Goal: Task Accomplishment & Management: Manage account settings

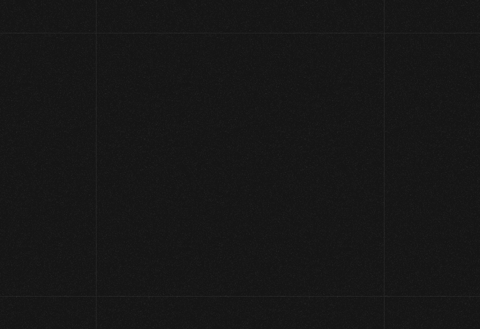
scroll to position [48, 0]
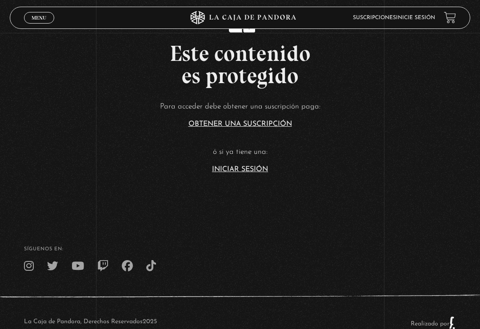
click at [41, 20] on span "Menu" at bounding box center [39, 17] width 15 height 5
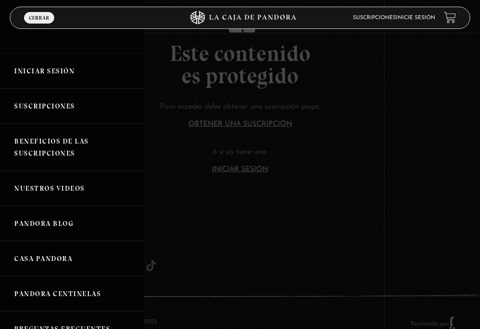
click at [47, 80] on link "Iniciar Sesión" at bounding box center [72, 70] width 144 height 35
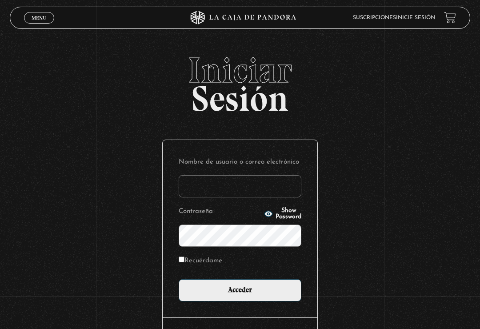
type input "Yuli"
click at [240, 292] on input "Acceder" at bounding box center [240, 290] width 123 height 22
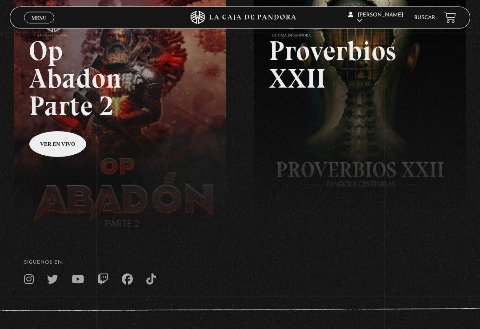
scroll to position [96, 0]
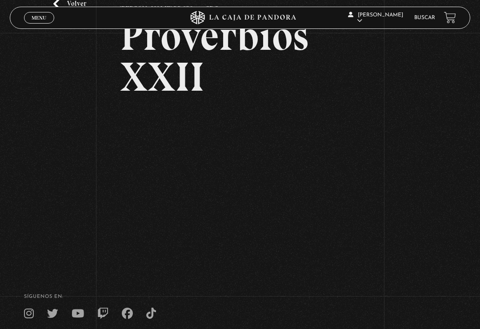
scroll to position [127, 0]
